Goal: Entertainment & Leisure: Consume media (video, audio)

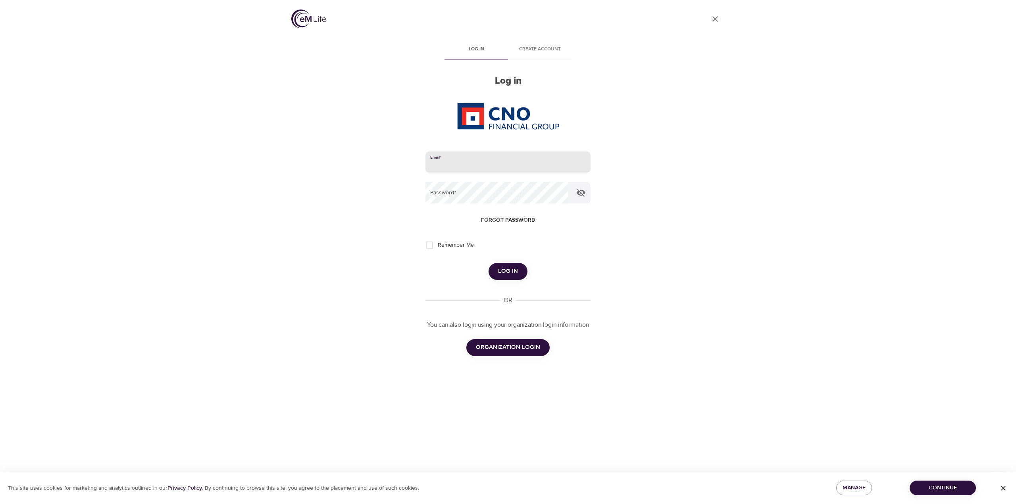
click at [463, 167] on input "email" at bounding box center [507, 162] width 165 height 21
type input "[PERSON_NAME][EMAIL_ADDRESS][PERSON_NAME][DOMAIN_NAME]"
click at [489, 263] on button "Log in" at bounding box center [508, 271] width 39 height 17
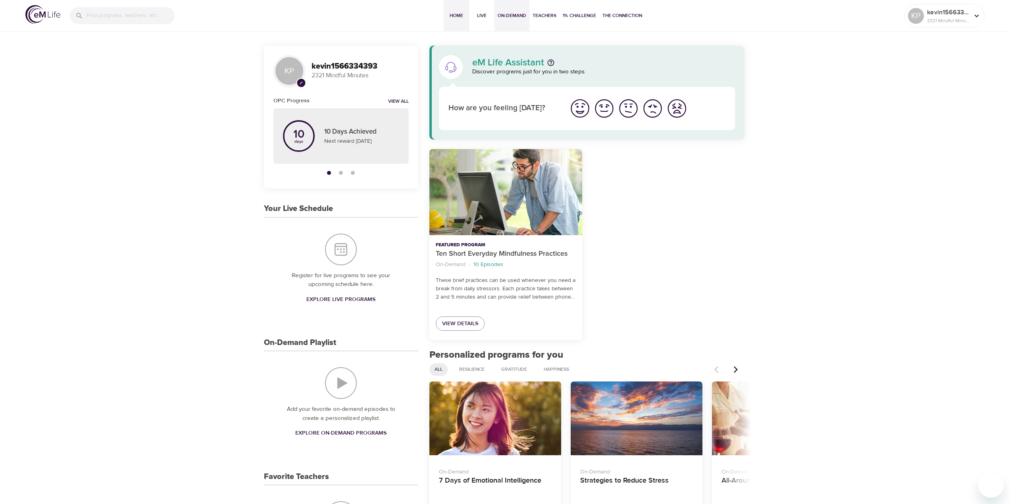
click at [511, 19] on span "On-Demand" at bounding box center [512, 16] width 29 height 8
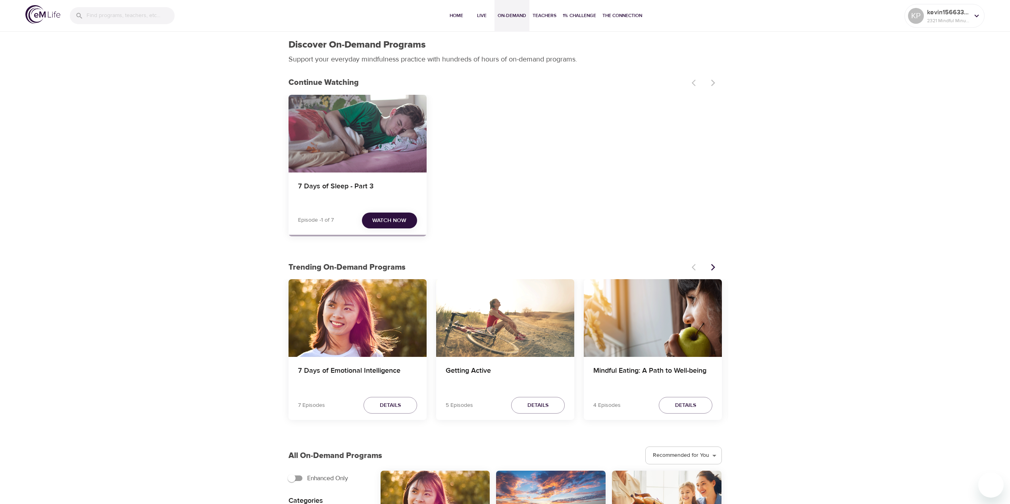
click at [387, 216] on span "Watch Now" at bounding box center [389, 221] width 34 height 10
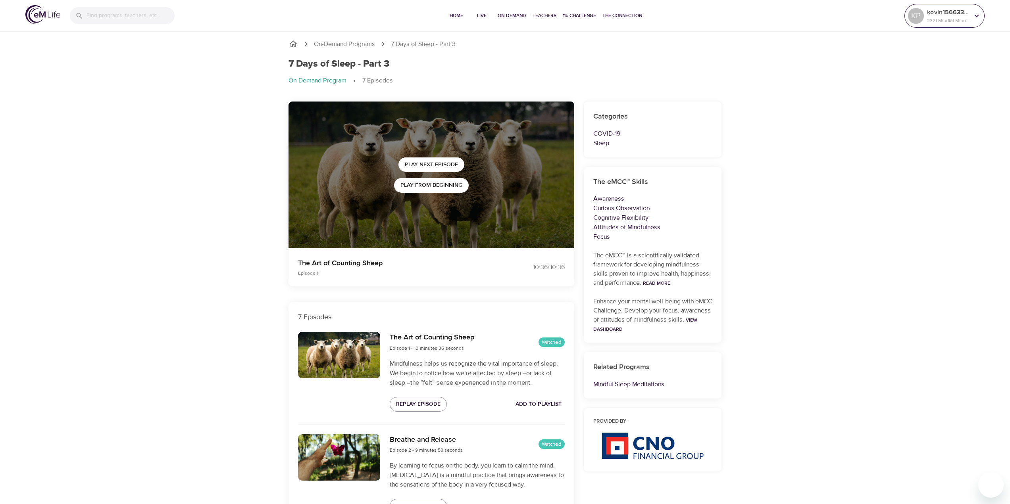
click at [924, 15] on div "KP" at bounding box center [916, 16] width 16 height 16
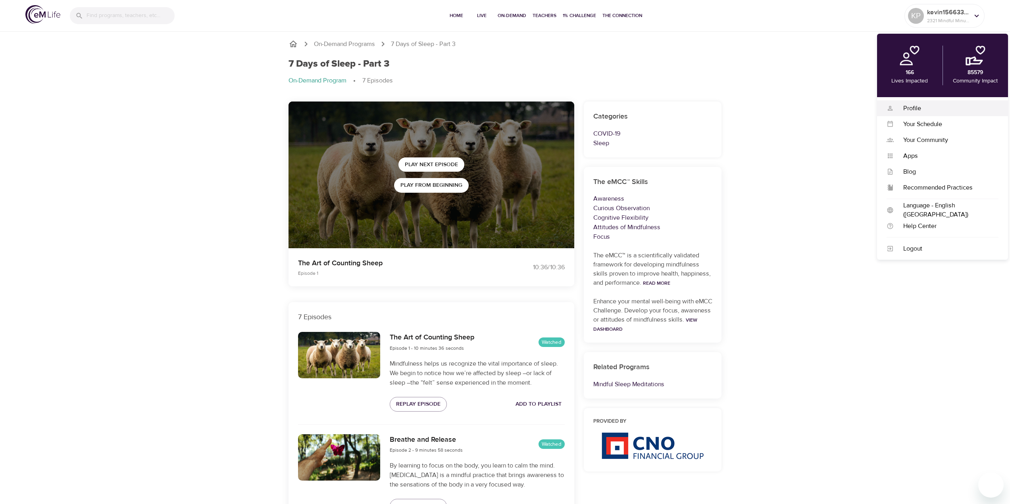
click at [912, 113] on div "Profile Profile" at bounding box center [942, 108] width 131 height 16
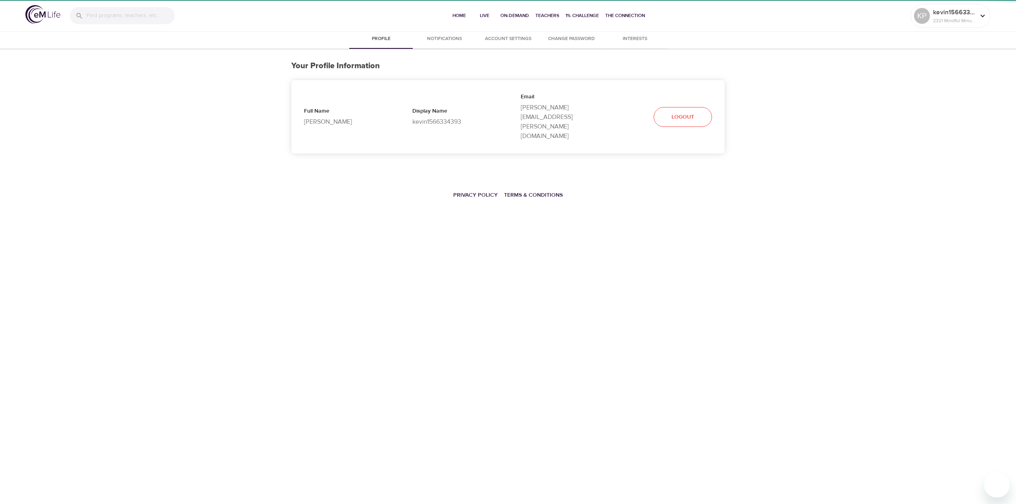
select select "10"
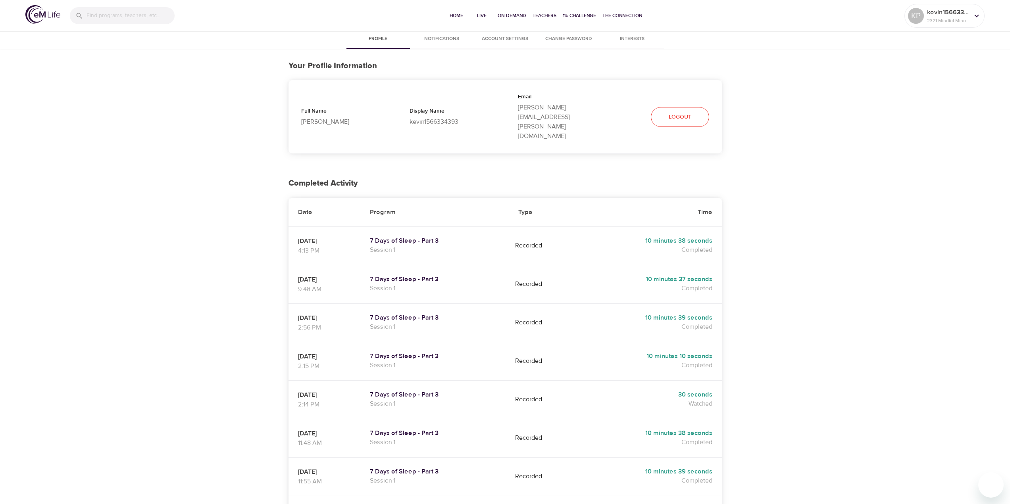
click at [223, 318] on div "Profile Notifications Account Settings Change Password Interests Your Profile I…" at bounding box center [505, 369] width 1010 height 678
